Goal: Information Seeking & Learning: Learn about a topic

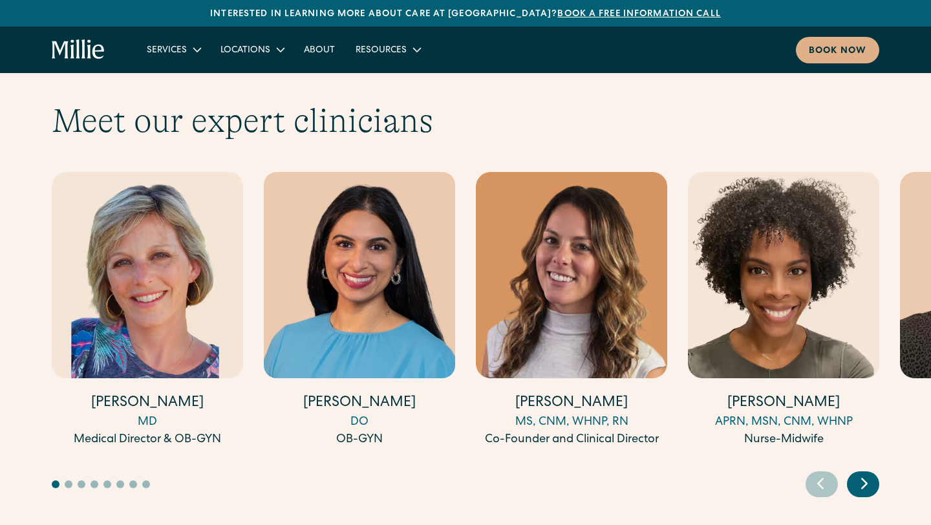
scroll to position [3974, 0]
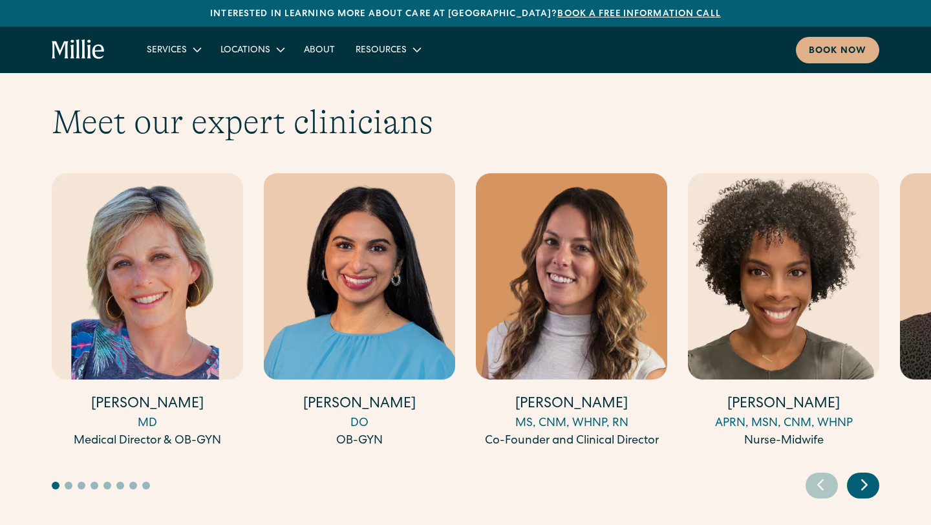
click at [862, 475] on icon "Next slide" at bounding box center [864, 485] width 19 height 20
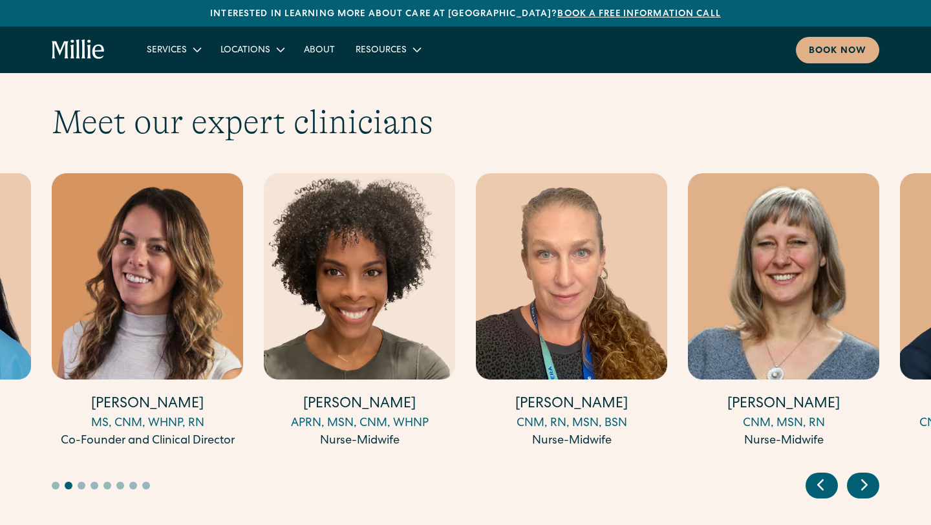
click at [862, 475] on icon "Next slide" at bounding box center [864, 485] width 19 height 20
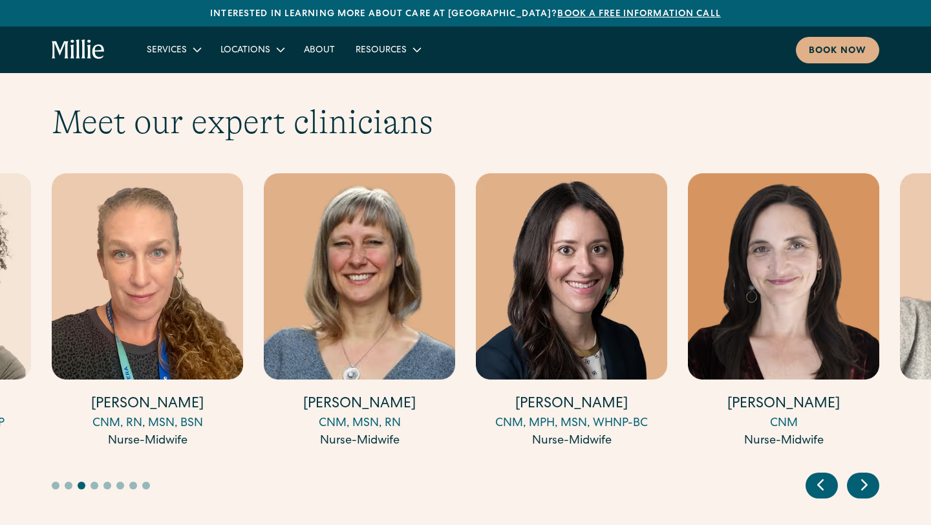
click at [862, 475] on icon "Next slide" at bounding box center [864, 485] width 19 height 20
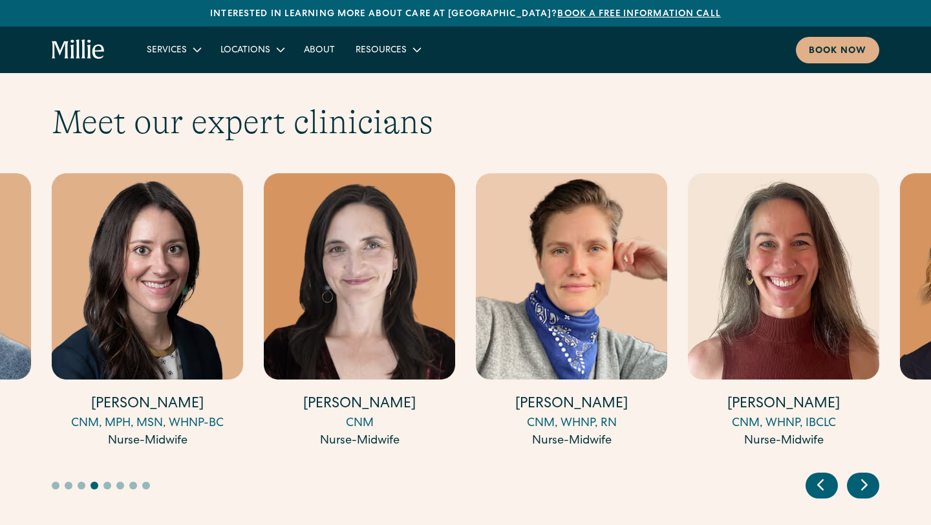
click at [862, 475] on icon "Next slide" at bounding box center [864, 485] width 19 height 20
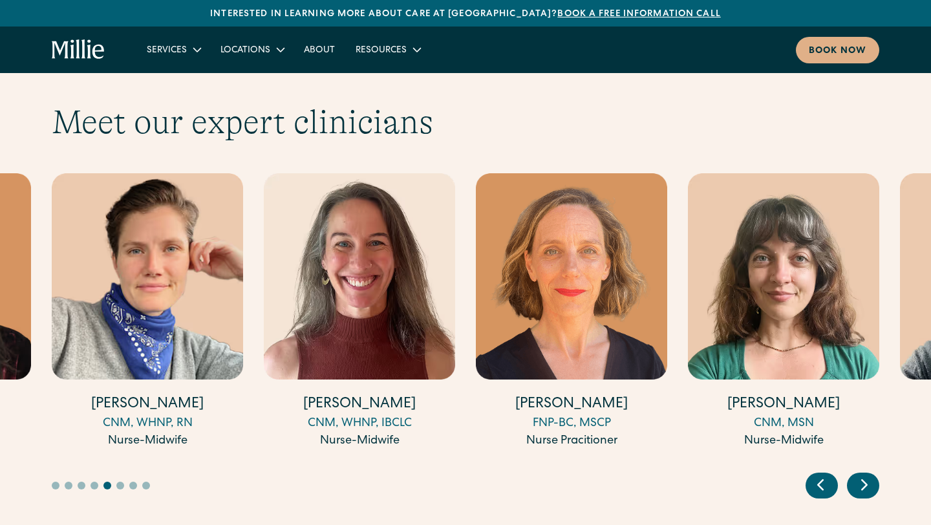
click at [862, 475] on icon "Next slide" at bounding box center [864, 485] width 19 height 20
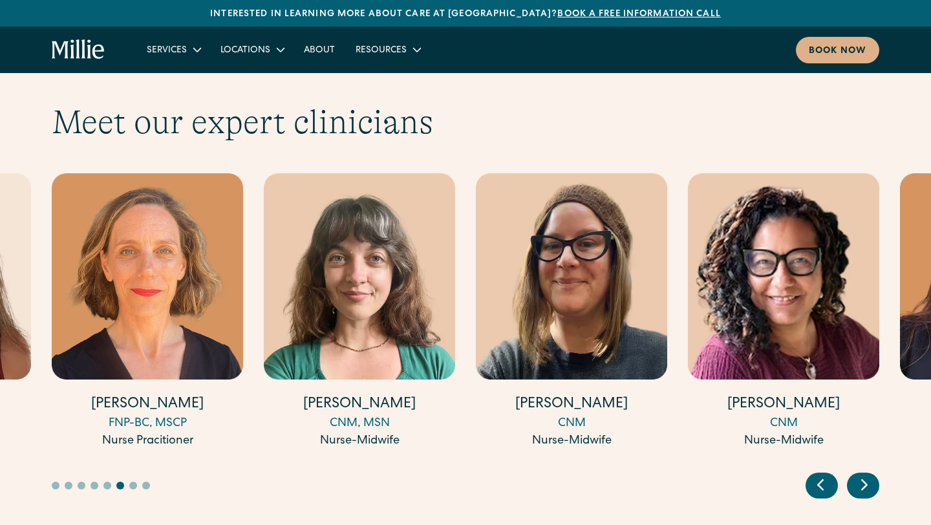
click at [862, 475] on icon "Next slide" at bounding box center [864, 485] width 19 height 20
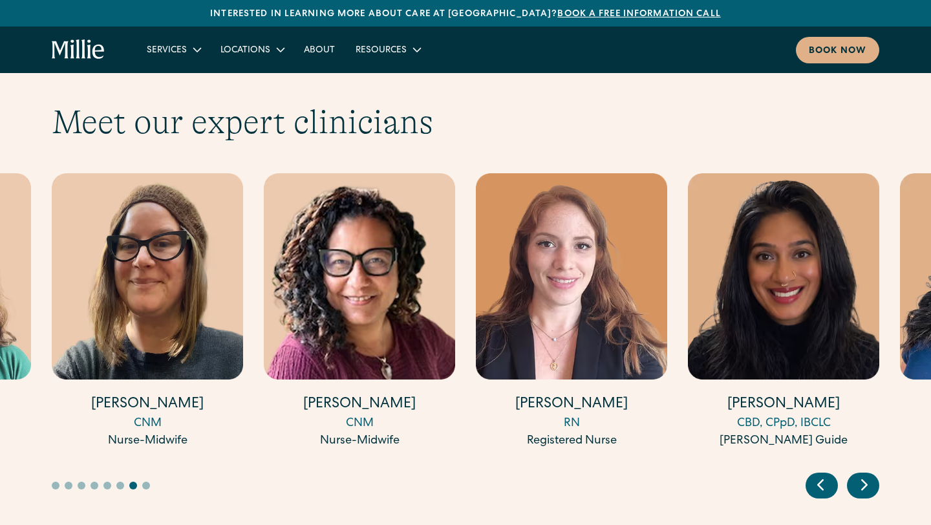
click at [862, 475] on icon "Next slide" at bounding box center [864, 485] width 19 height 20
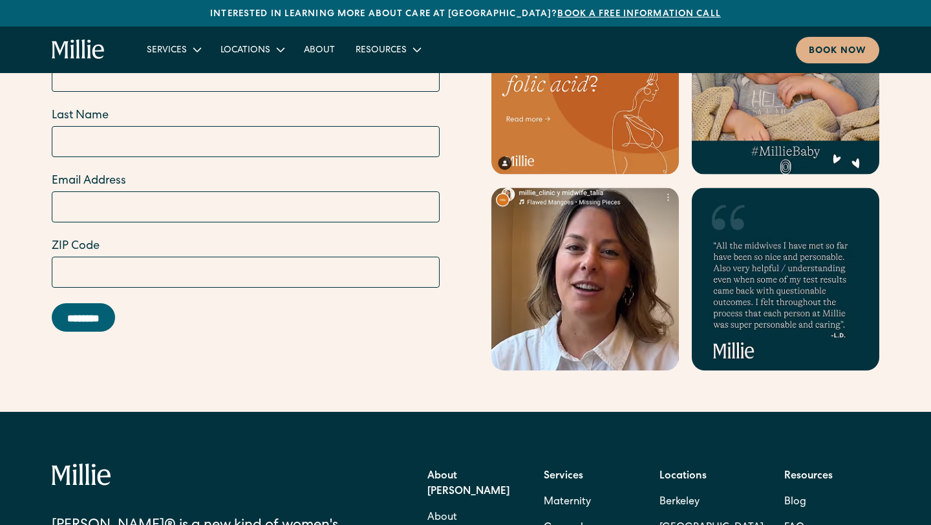
scroll to position [5424, 0]
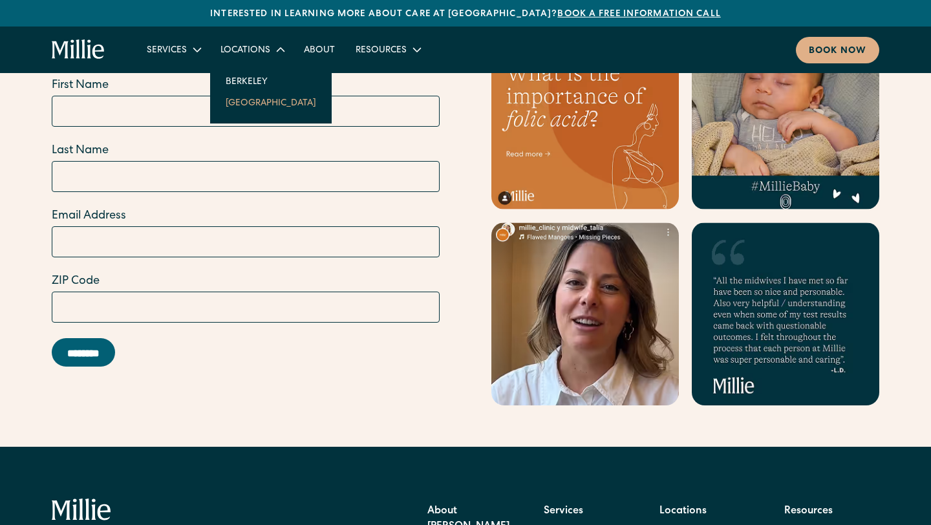
click at [244, 105] on link "South Bay" at bounding box center [270, 102] width 111 height 21
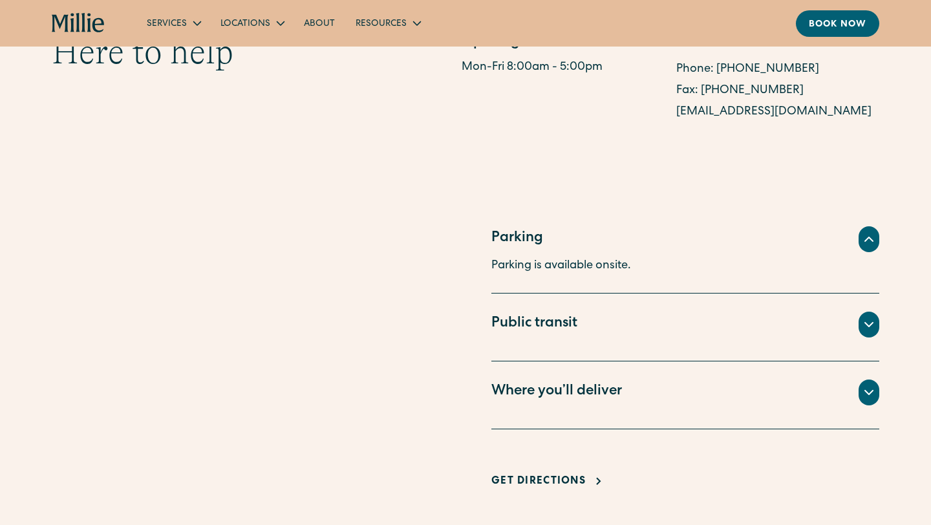
click at [530, 381] on div "Where you’ll deliver" at bounding box center [556, 391] width 131 height 21
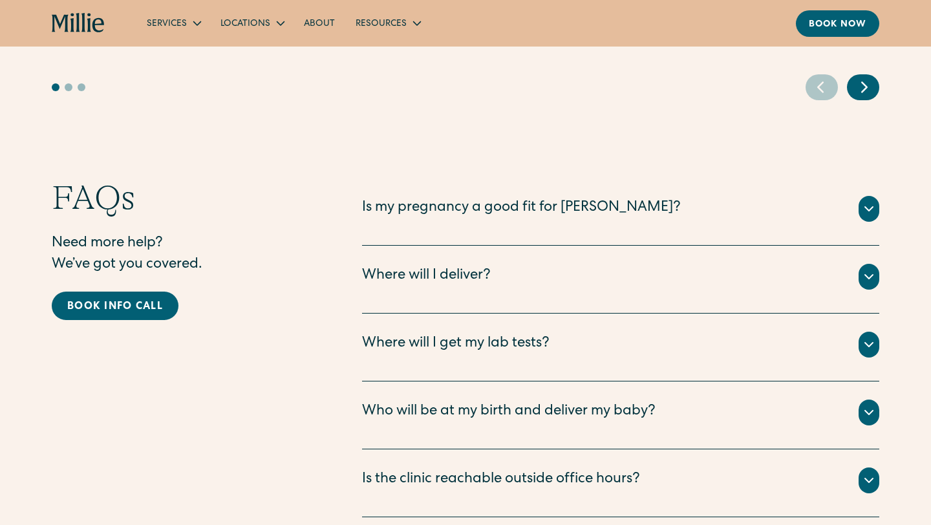
scroll to position [2713, 0]
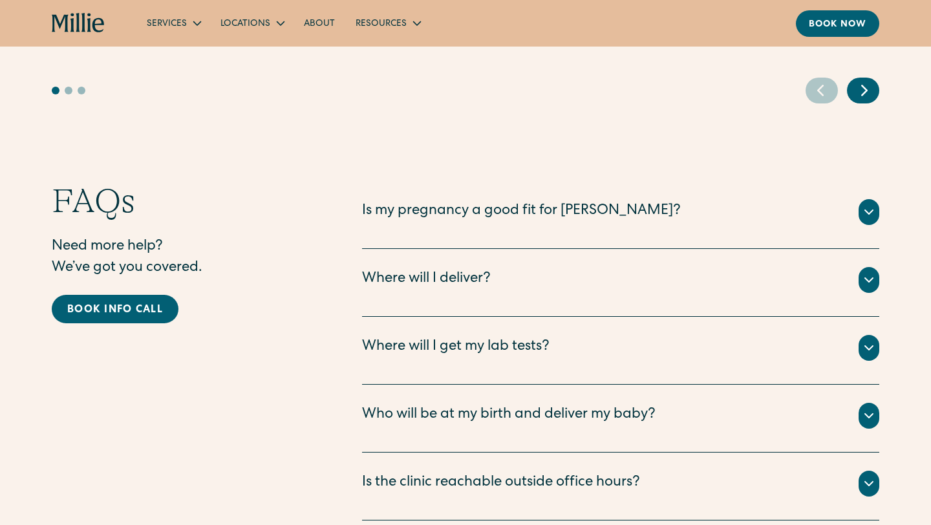
click at [511, 201] on div "Is my pregnancy a good fit for [PERSON_NAME]?" at bounding box center [521, 211] width 319 height 21
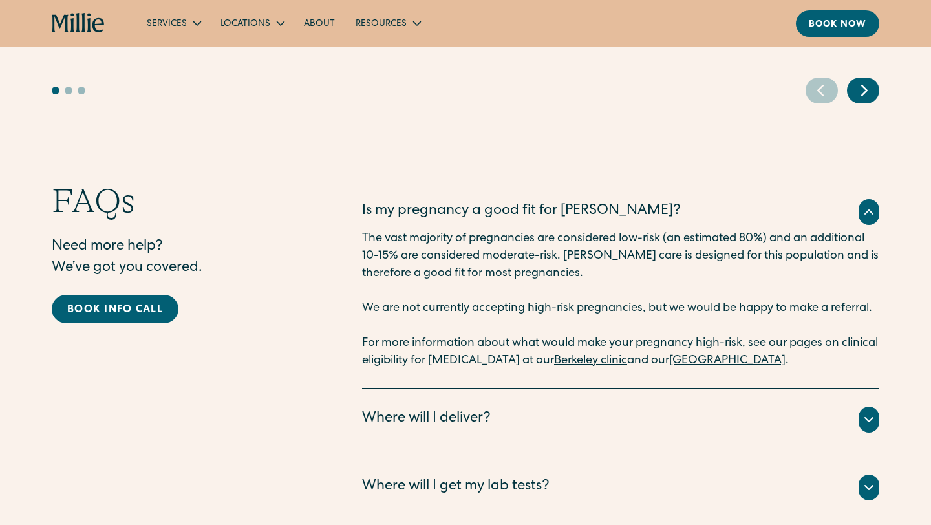
click at [511, 201] on div "Is my pregnancy a good fit for [PERSON_NAME]?" at bounding box center [521, 211] width 319 height 21
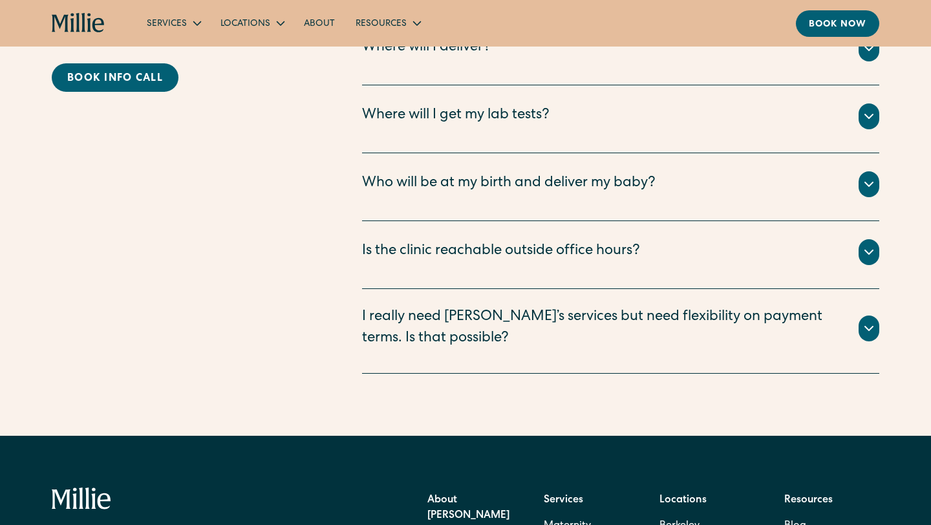
scroll to position [2947, 0]
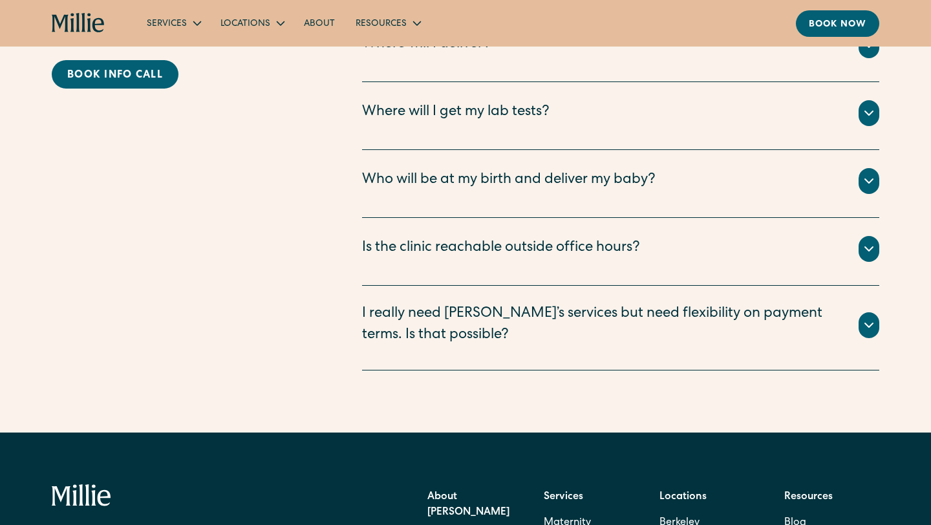
click at [513, 238] on div "Is the clinic reachable outside office hours?" at bounding box center [501, 248] width 278 height 21
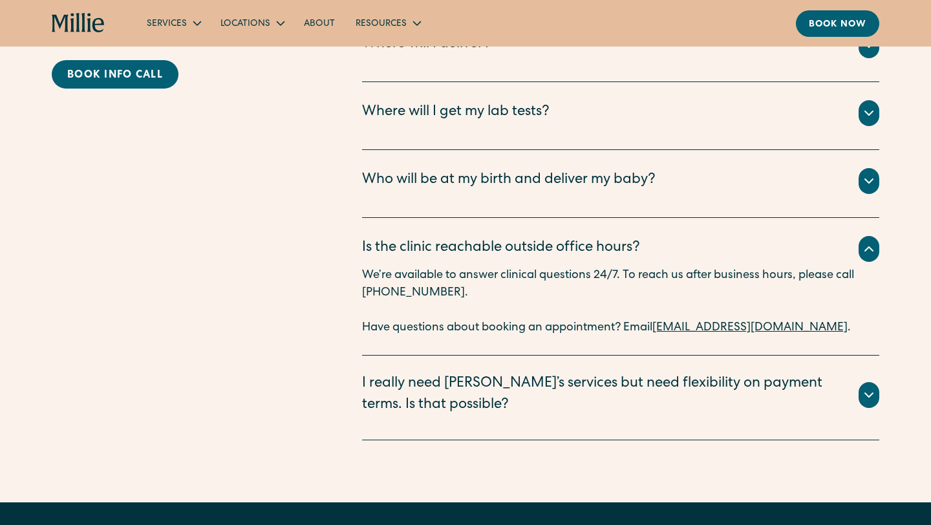
click at [513, 238] on div "Is the clinic reachable outside office hours?" at bounding box center [501, 248] width 278 height 21
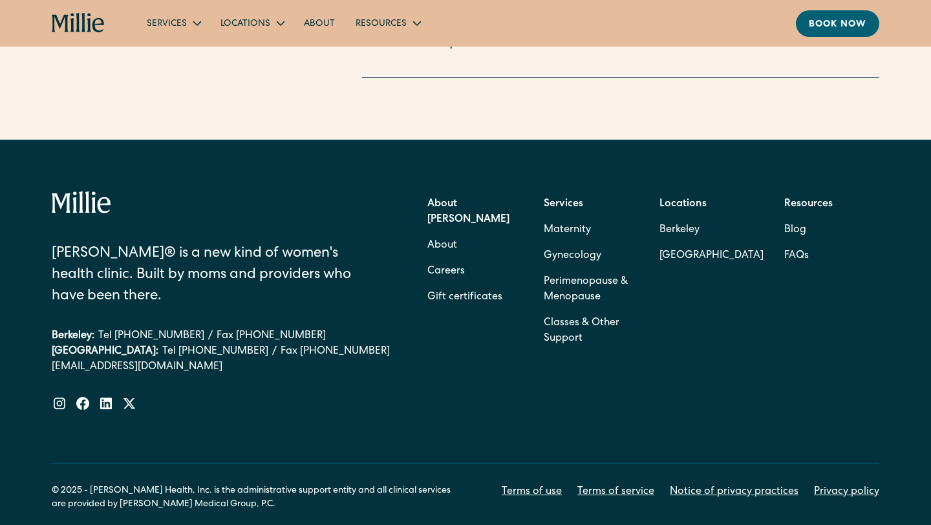
scroll to position [3240, 0]
click at [797, 243] on link "FAQs" at bounding box center [796, 256] width 25 height 26
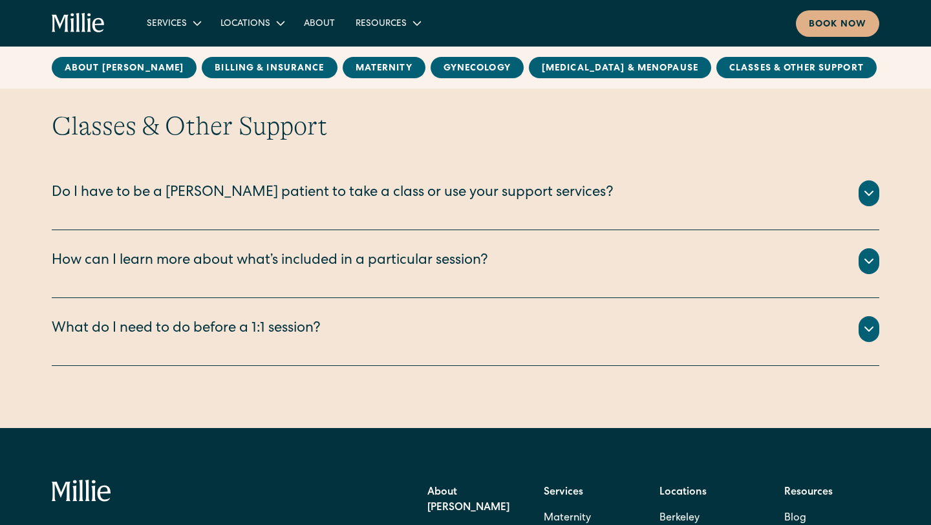
scroll to position [3113, 0]
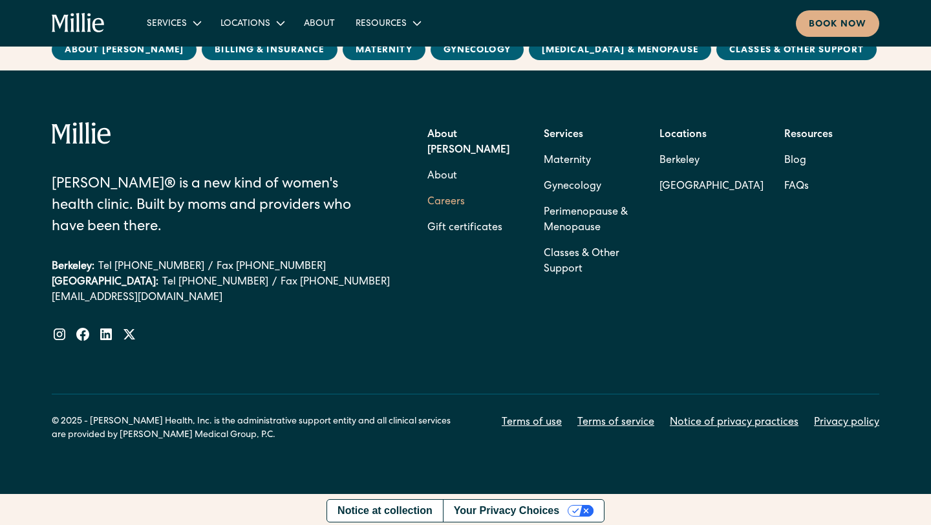
click at [445, 189] on link "Careers" at bounding box center [445, 202] width 37 height 26
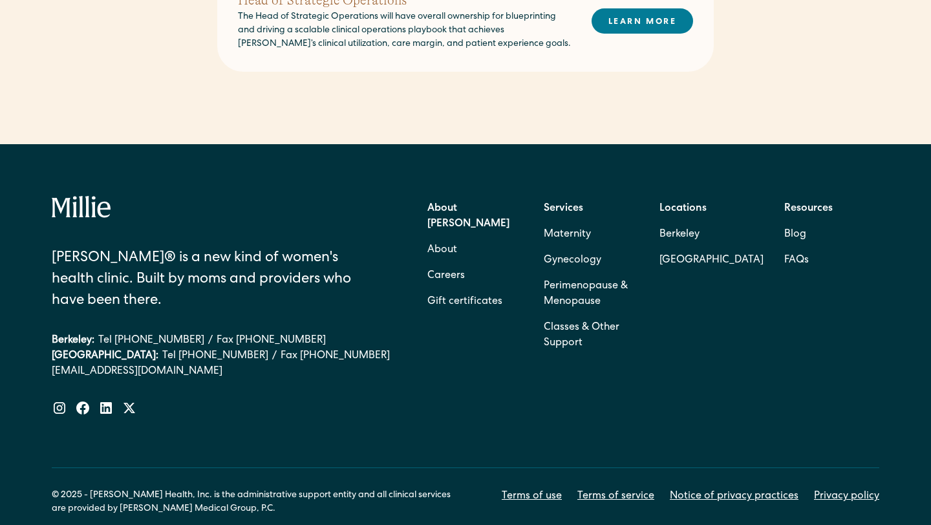
scroll to position [870, 0]
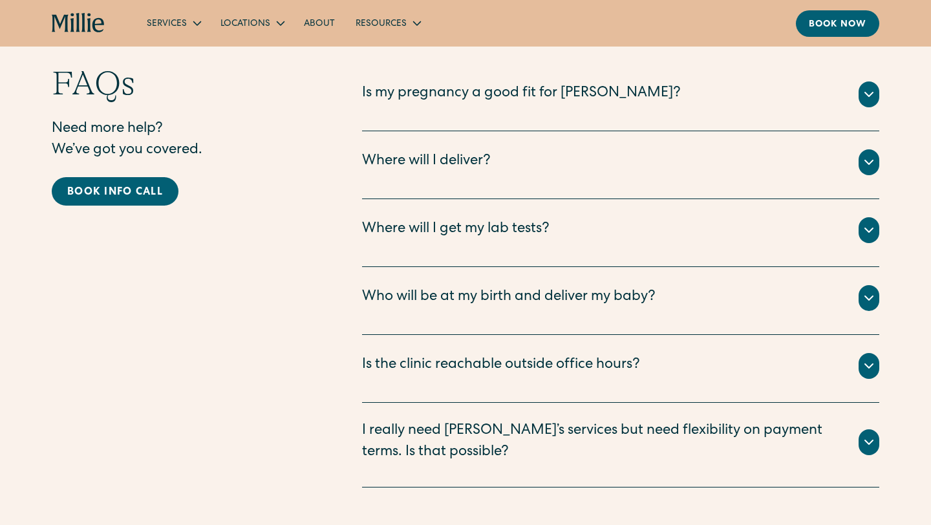
scroll to position [2844, 0]
